Goal: Task Accomplishment & Management: Manage account settings

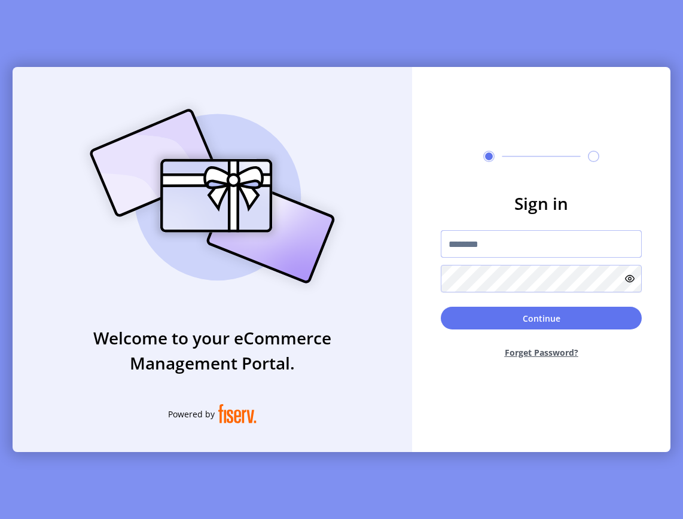
click at [491, 247] on input "text" at bounding box center [541, 243] width 201 height 27
type input "**********"
click at [441, 307] on button "Continue" at bounding box center [541, 318] width 201 height 23
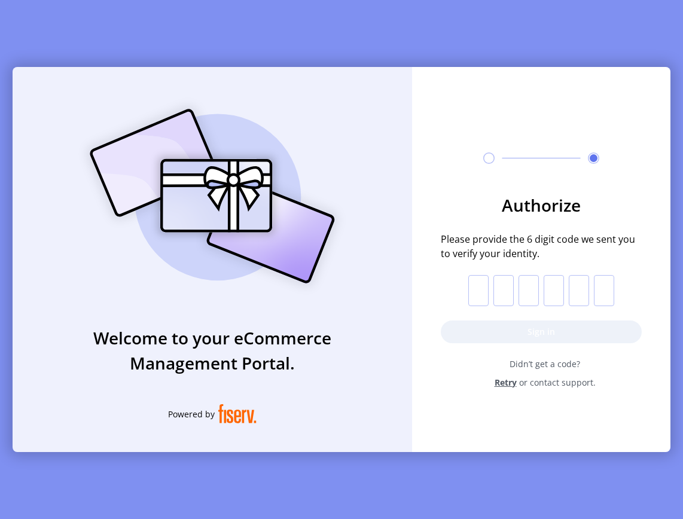
click at [485, 293] on input "text" at bounding box center [478, 290] width 20 height 31
paste input "*"
type input "*"
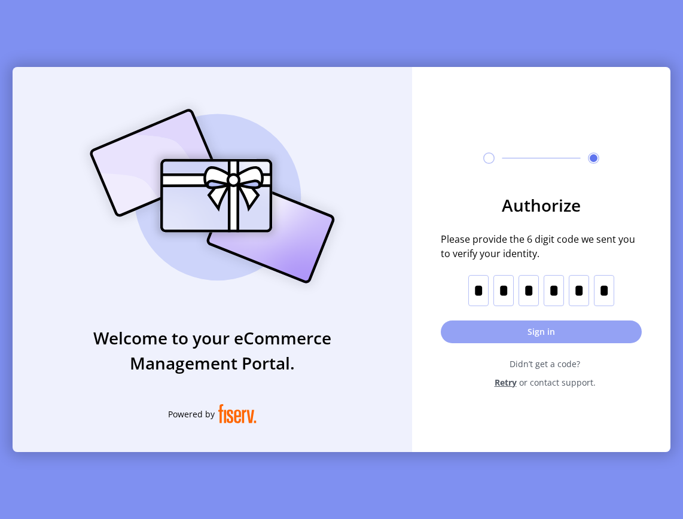
click at [548, 328] on button "Sign in" at bounding box center [541, 331] width 201 height 23
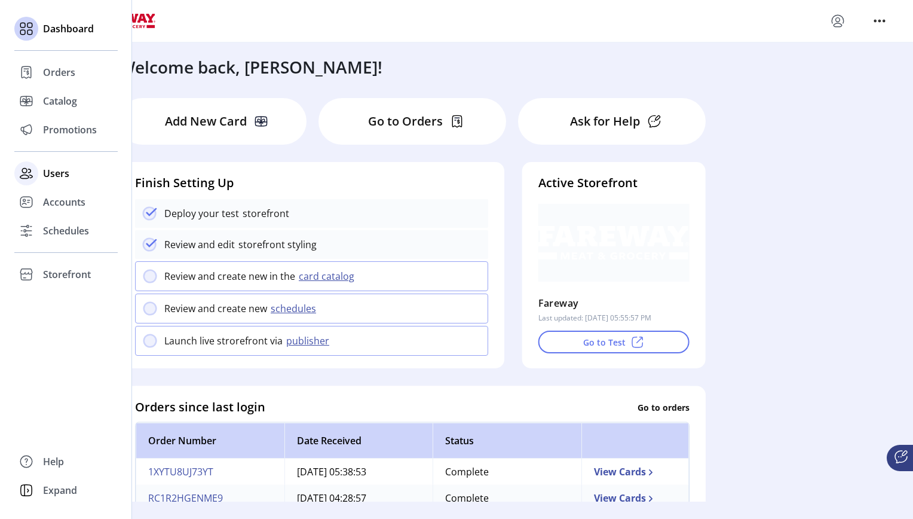
click at [57, 175] on span "Users" at bounding box center [56, 173] width 26 height 14
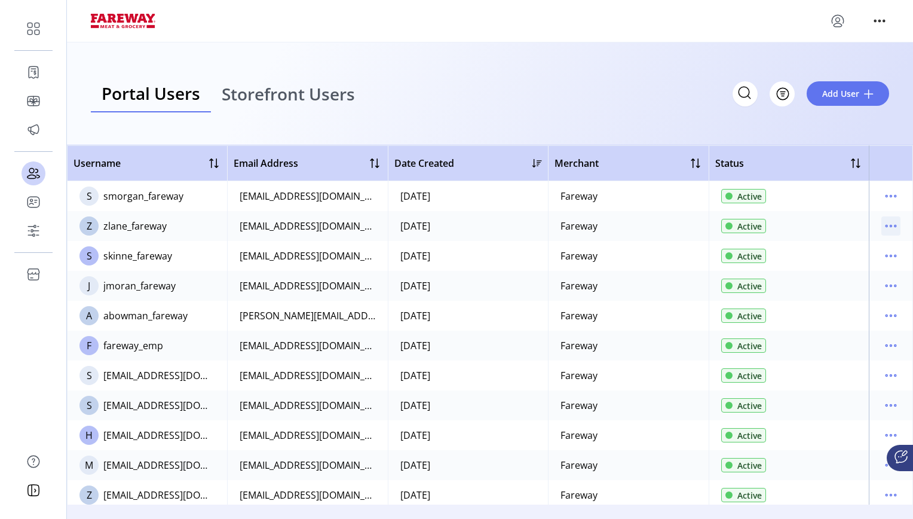
click at [682, 225] on icon "menu" at bounding box center [891, 225] width 19 height 19
click at [682, 289] on span "Reset Password" at bounding box center [834, 288] width 99 height 10
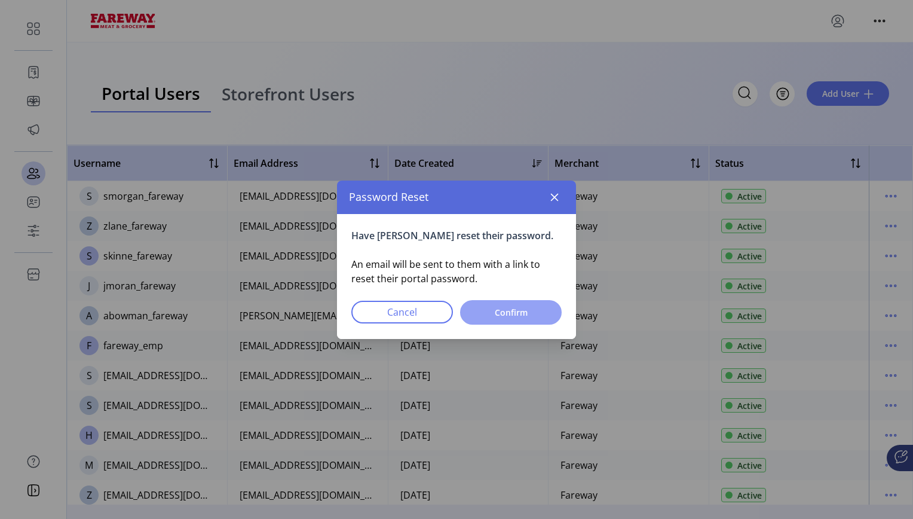
click at [510, 307] on span "Confirm" at bounding box center [511, 312] width 71 height 13
